Goal: Find specific page/section: Find specific page/section

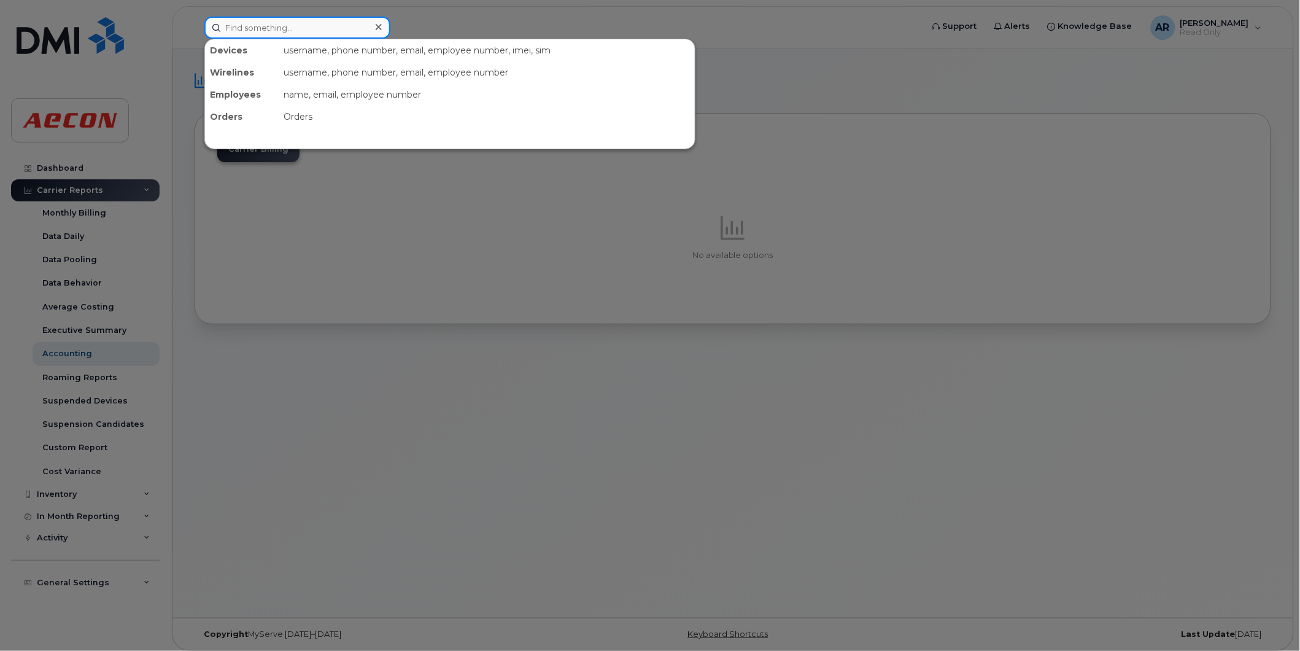
click at [254, 25] on input at bounding box center [297, 28] width 186 height 22
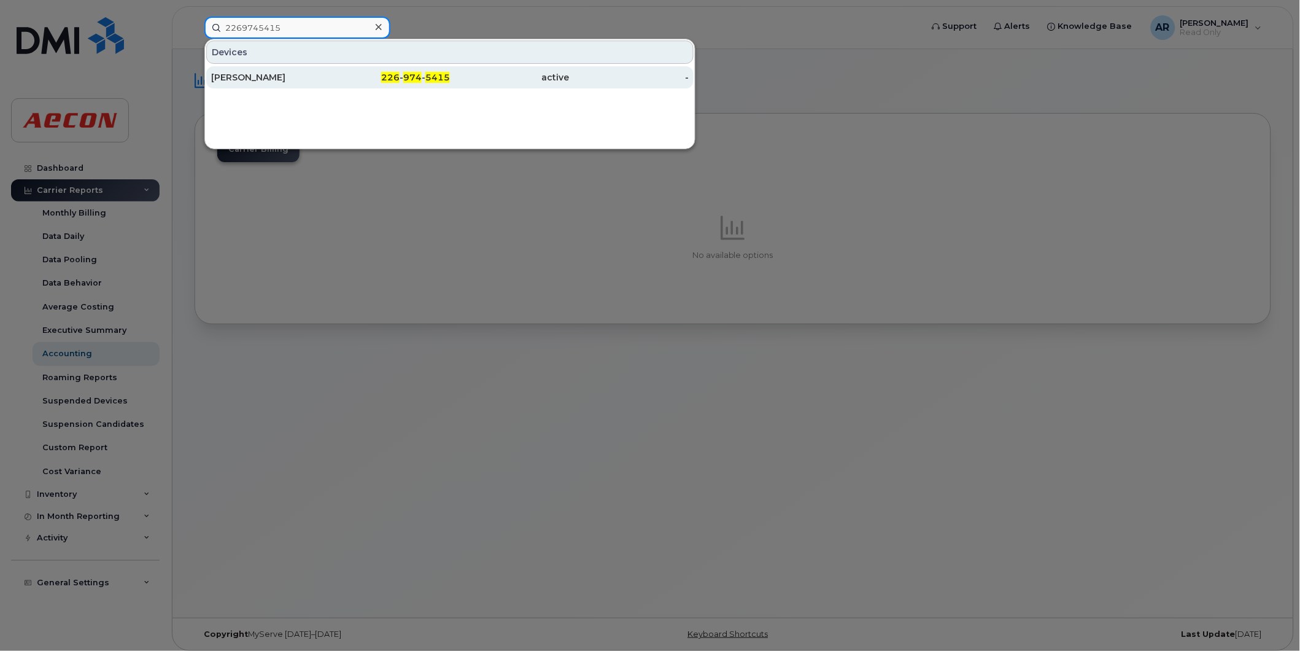
type input "2269745415"
click at [271, 70] on div "[PERSON_NAME]" at bounding box center [271, 77] width 120 height 22
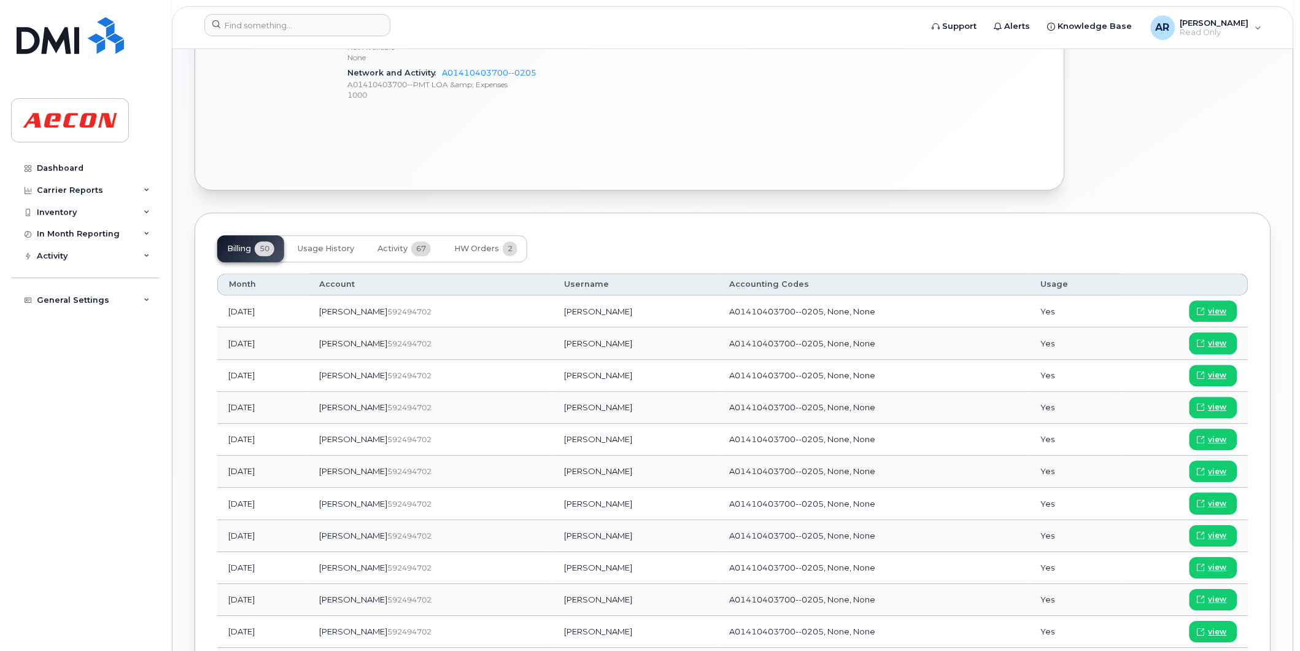
scroll to position [818, 0]
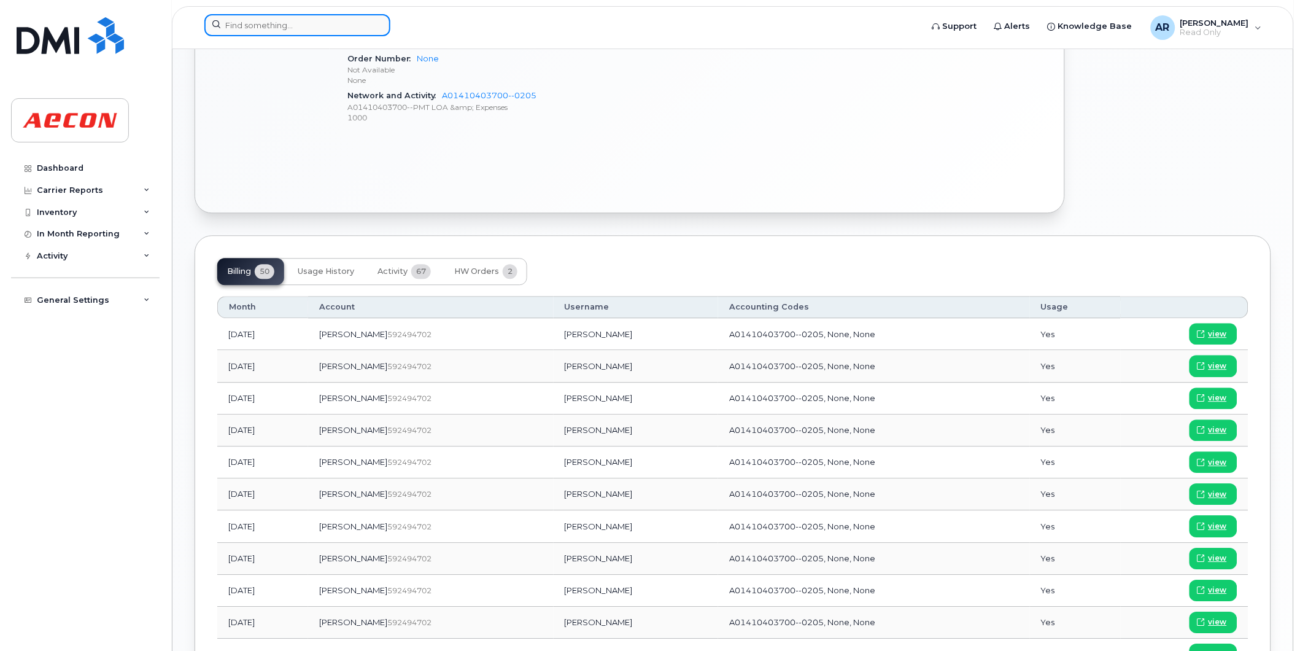
click at [281, 25] on input at bounding box center [297, 25] width 186 height 22
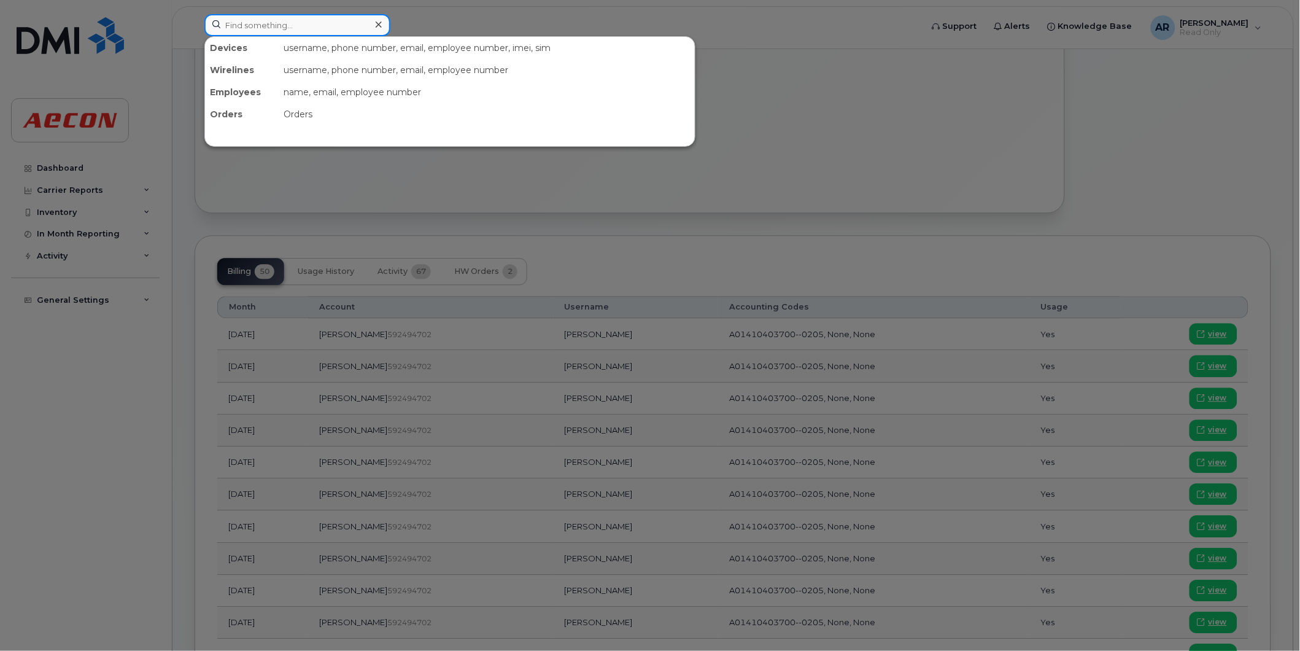
click at [248, 23] on input at bounding box center [297, 25] width 186 height 22
